Goal: Find specific page/section: Find specific page/section

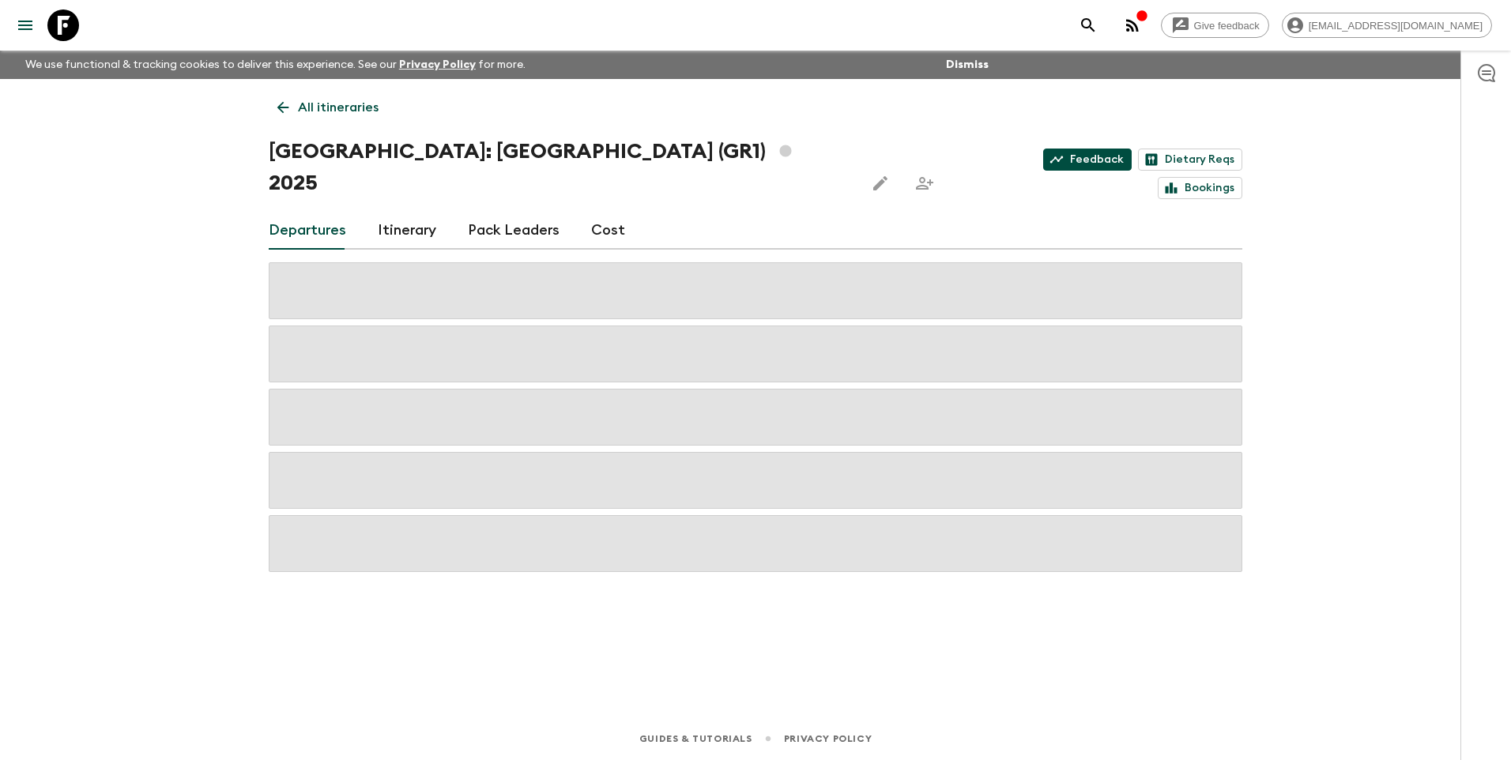
click at [1043, 160] on link "Feedback" at bounding box center [1087, 160] width 89 height 22
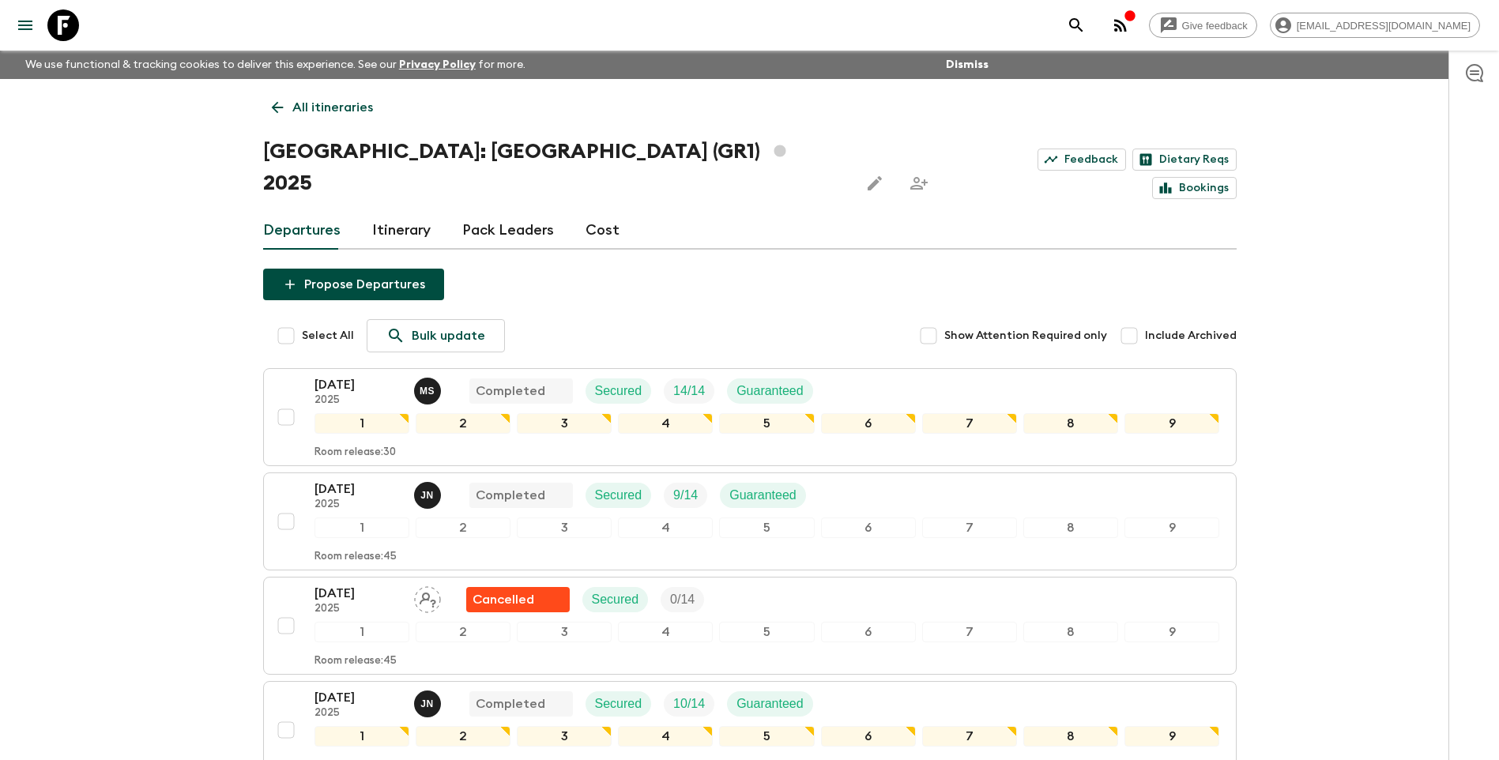
click at [326, 96] on link "All itineraries" at bounding box center [322, 108] width 119 height 32
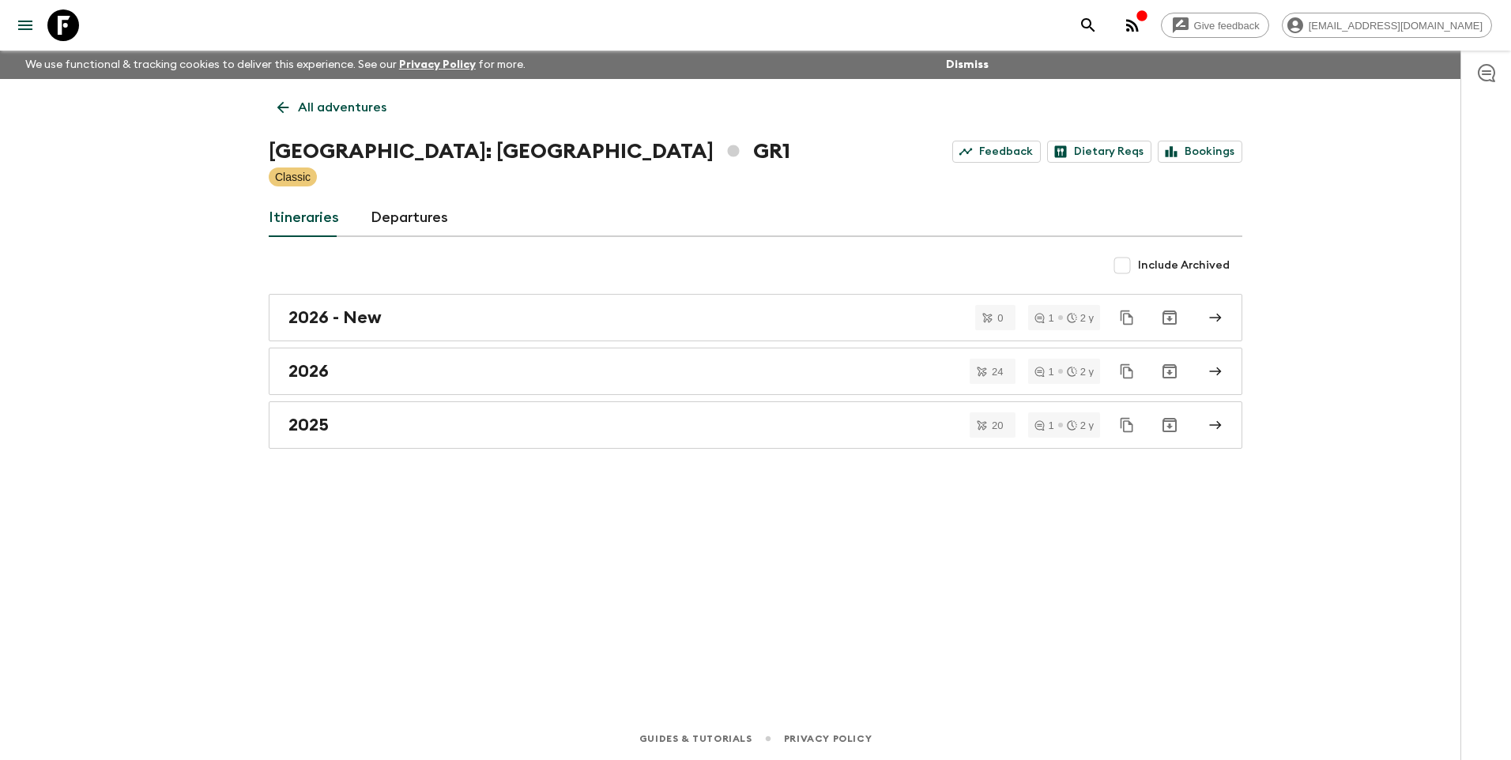
click at [359, 131] on div "All adventures [GEOGRAPHIC_DATA]: [GEOGRAPHIC_DATA] & the Islands GR1 Feedback …" at bounding box center [756, 376] width 1012 height 594
click at [353, 112] on p "All adventures" at bounding box center [342, 107] width 89 height 19
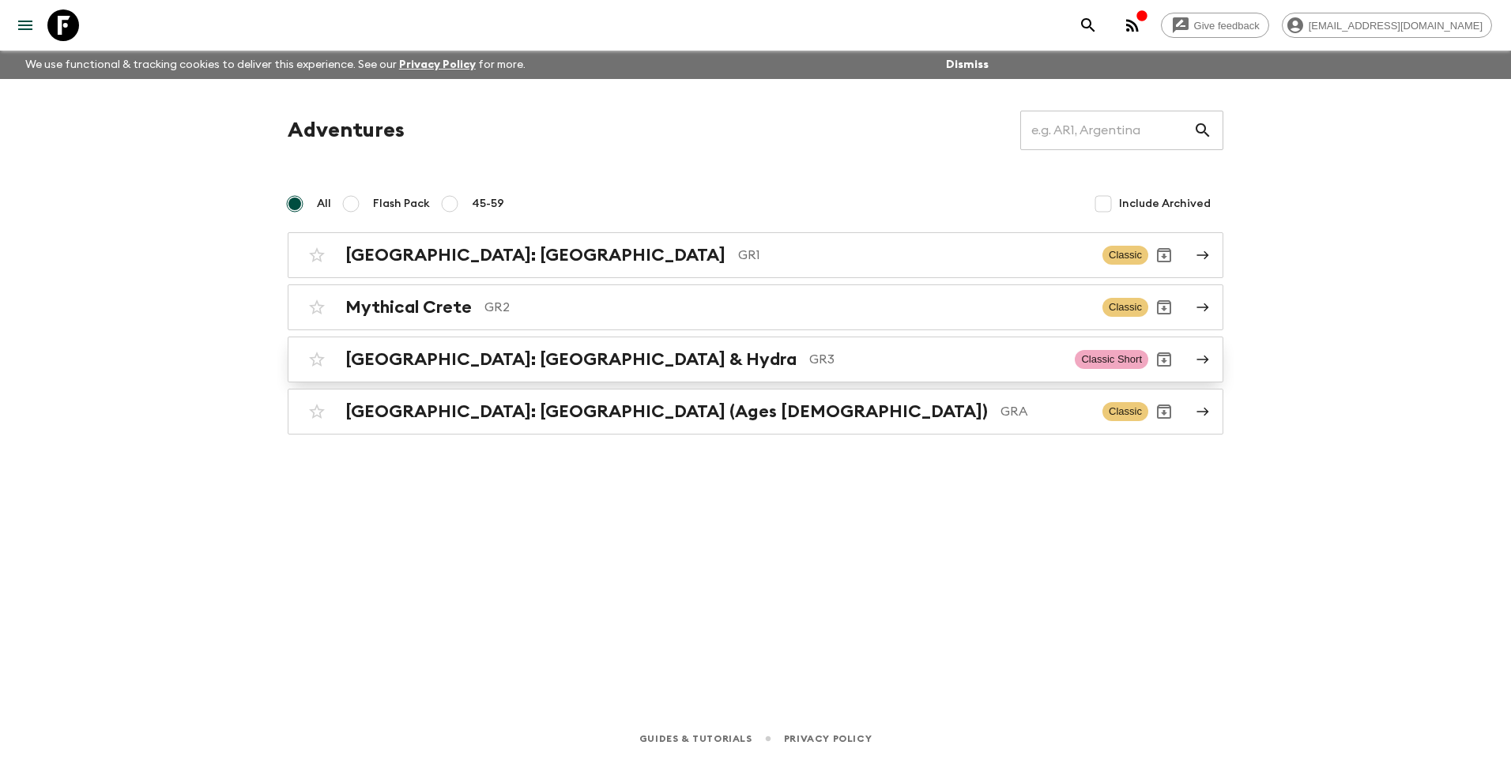
click at [527, 372] on div "[GEOGRAPHIC_DATA]: [GEOGRAPHIC_DATA] & Hydra GR3 Classic Short" at bounding box center [724, 360] width 847 height 32
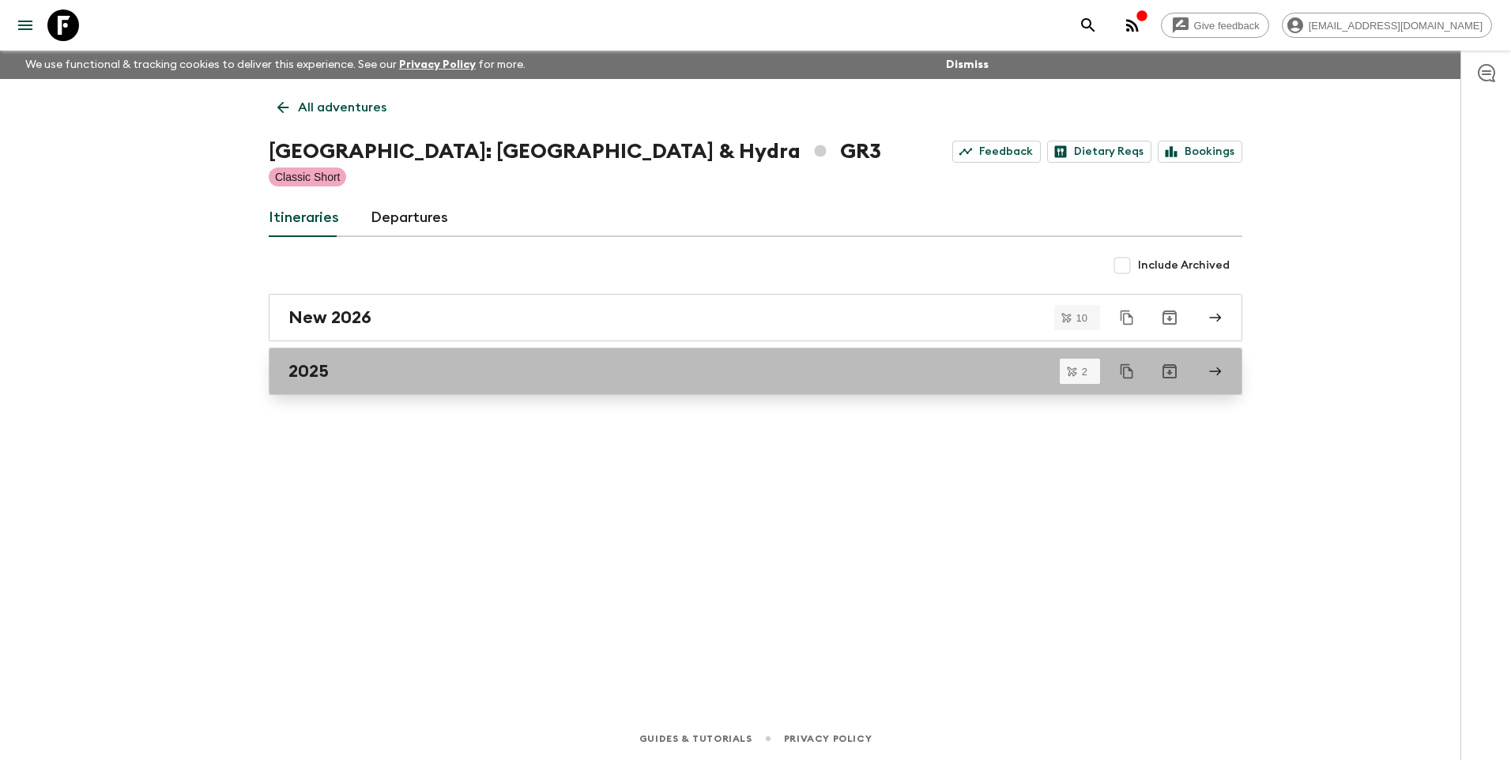
click at [369, 376] on div "2025" at bounding box center [740, 371] width 904 height 21
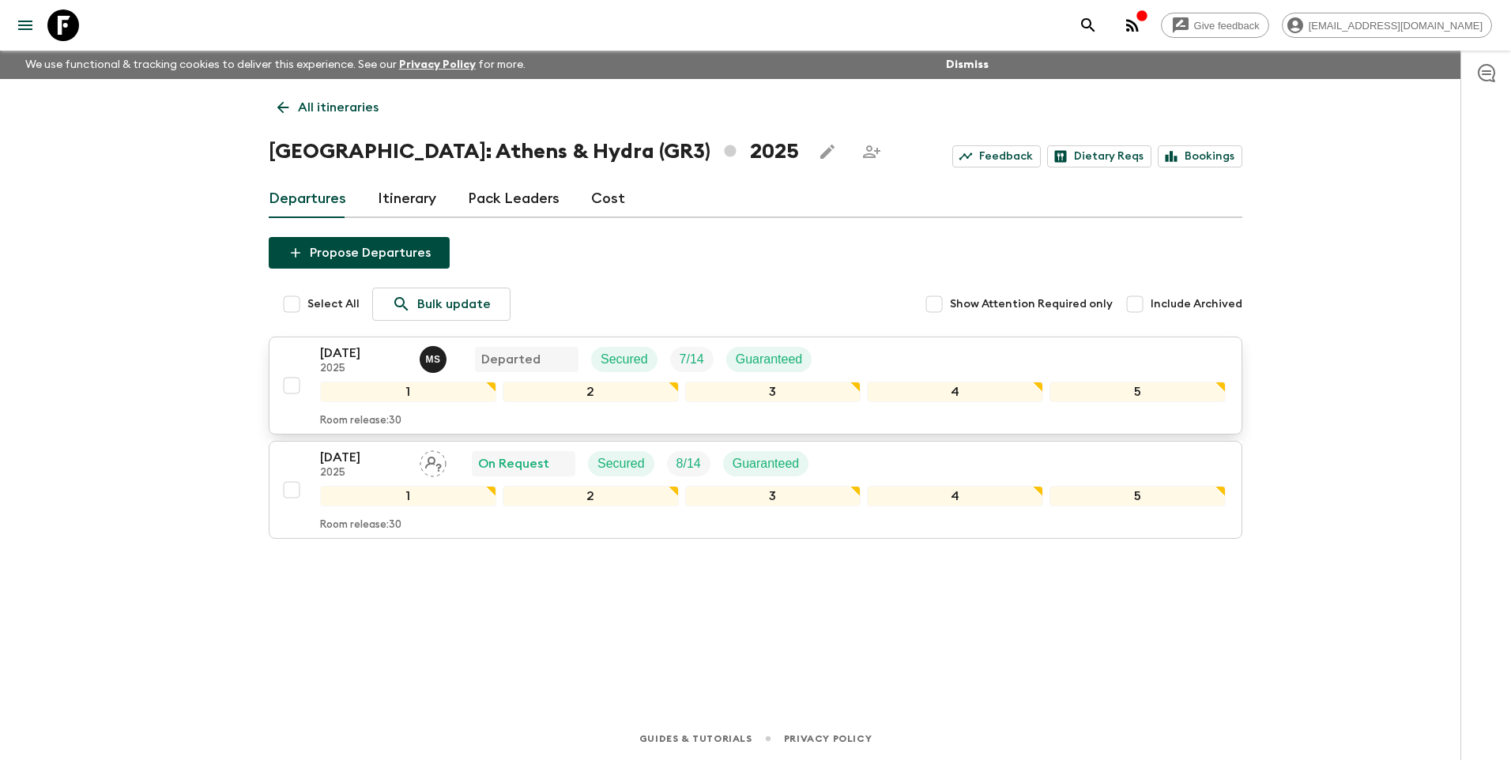
click at [356, 350] on p "[DATE]" at bounding box center [363, 353] width 87 height 19
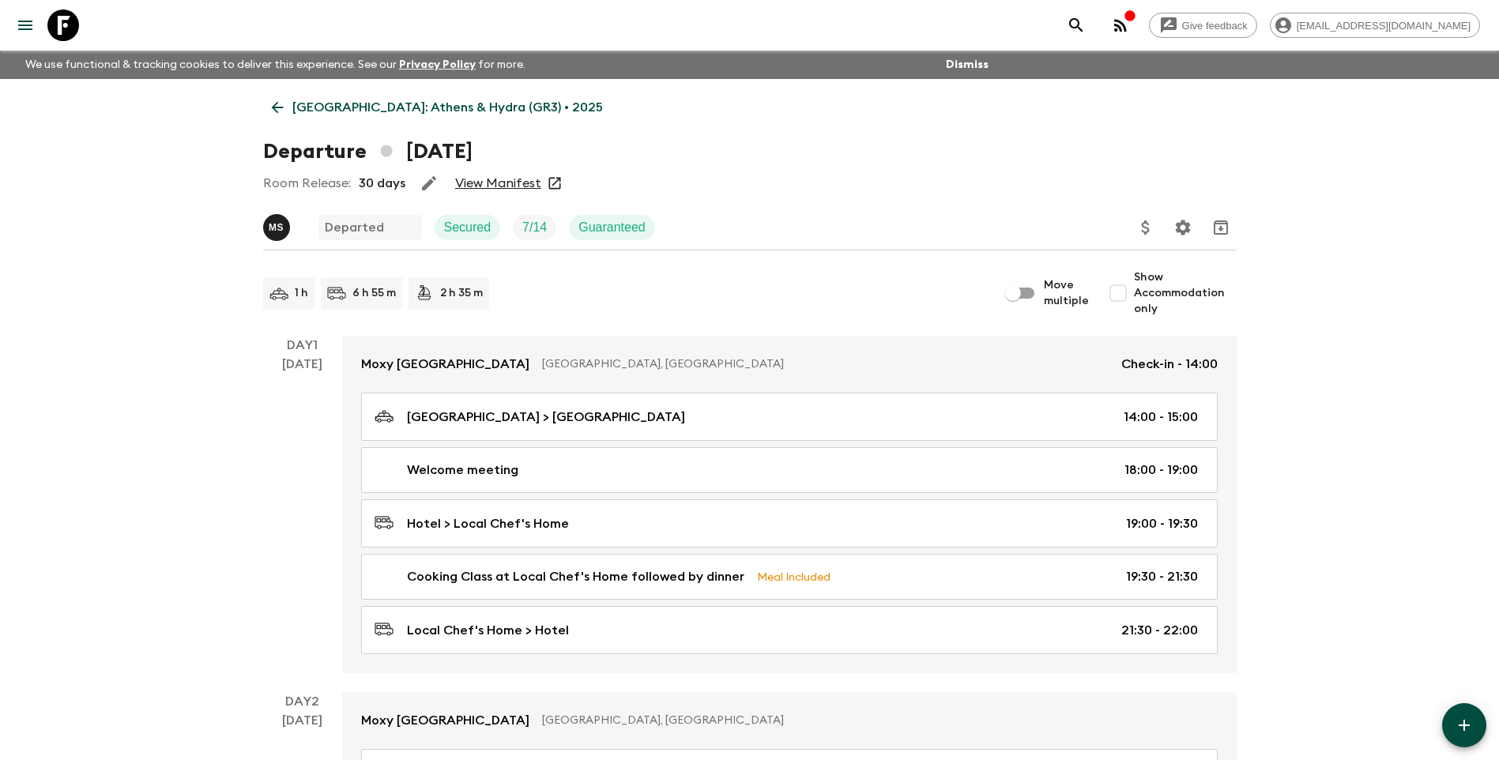
click at [507, 186] on link "View Manifest" at bounding box center [498, 183] width 86 height 16
